Goal: Navigation & Orientation: Go to known website

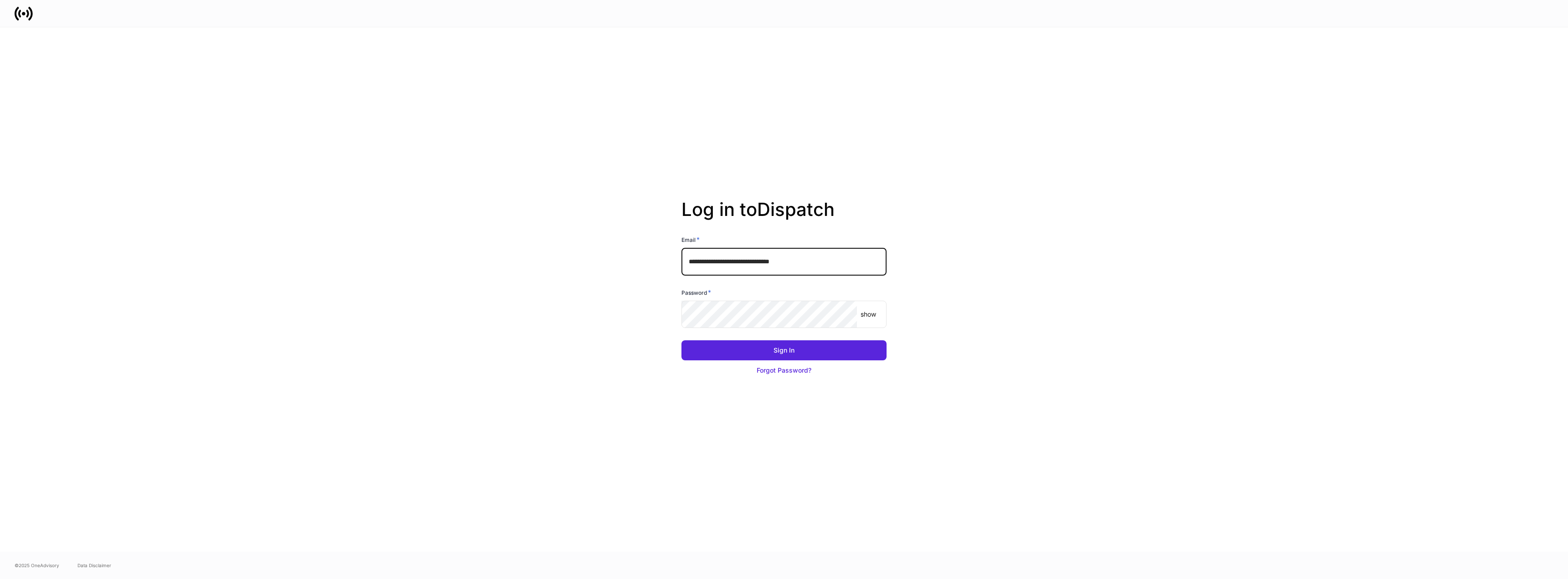
click at [841, 260] on input "**********" at bounding box center [784, 262] width 205 height 27
type input "**********"
click at [810, 353] on button "Sign In" at bounding box center [784, 350] width 205 height 20
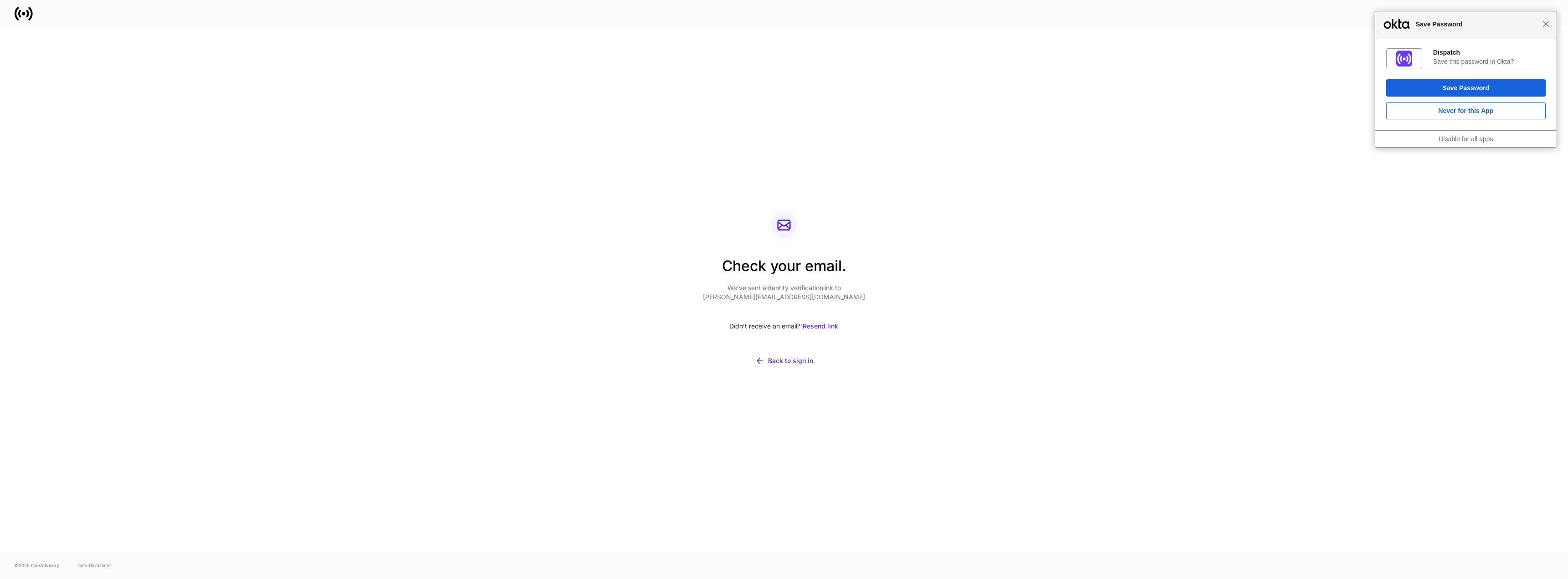
click at [1543, 27] on span "Close" at bounding box center [1545, 24] width 7 height 7
